Goal: Transaction & Acquisition: Purchase product/service

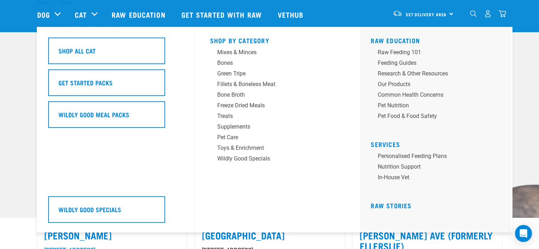
scroll to position [35, 0]
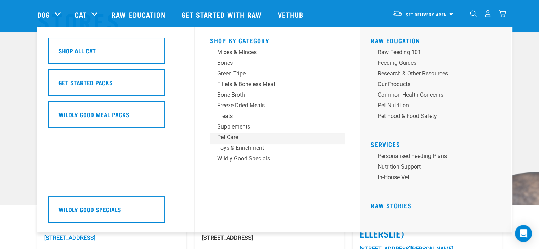
click at [220, 139] on div "Pet Care" at bounding box center [272, 137] width 111 height 9
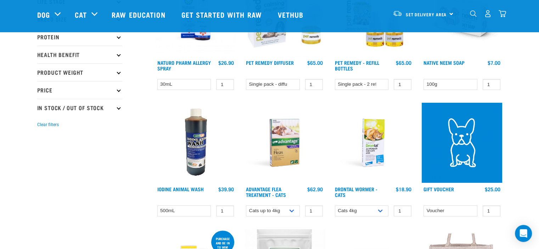
scroll to position [213, 0]
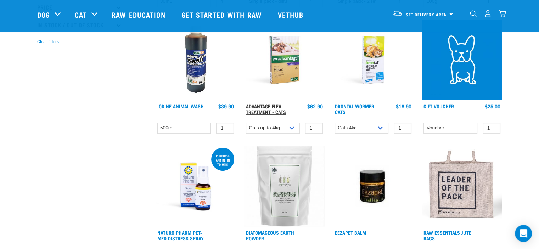
click at [275, 109] on link "Advantage Flea Treatment - Cats" at bounding box center [266, 109] width 40 height 8
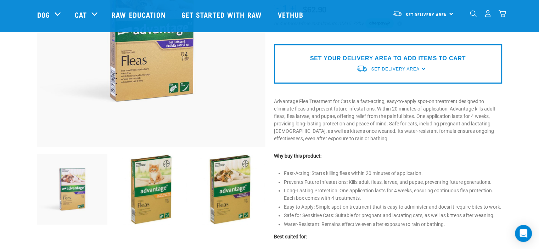
scroll to position [190, 0]
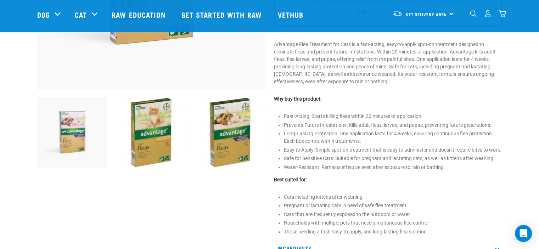
click at [135, 127] on img at bounding box center [151, 132] width 71 height 71
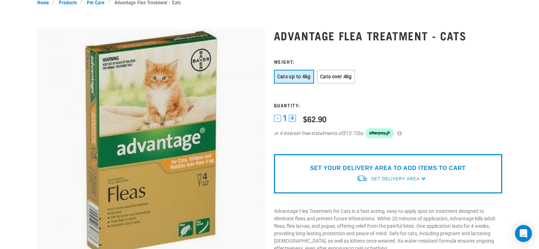
scroll to position [0, 0]
